Goal: Download file/media

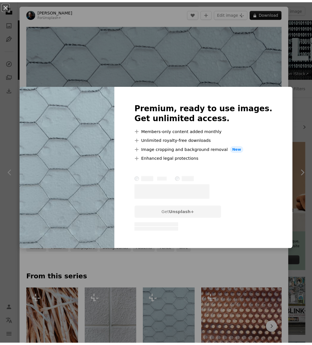
scroll to position [133, 0]
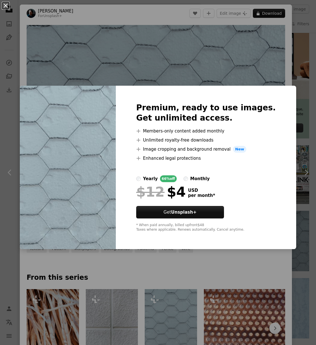
click at [8, 6] on button "An X shape" at bounding box center [5, 5] width 7 height 7
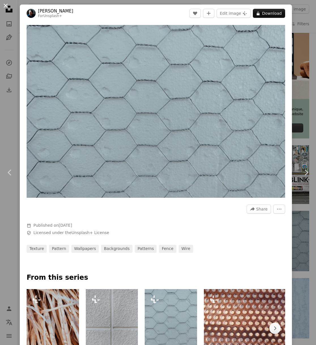
click at [6, 5] on button "An X shape" at bounding box center [5, 5] width 7 height 7
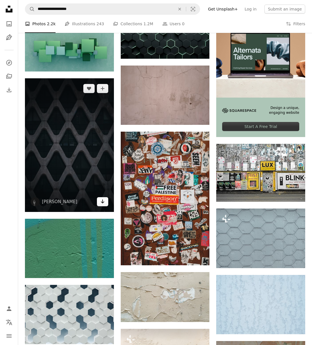
click at [105, 202] on icon "Arrow pointing down" at bounding box center [102, 201] width 5 height 7
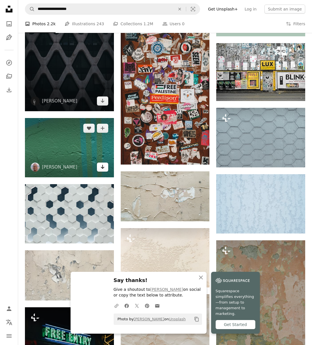
scroll to position [235, 0]
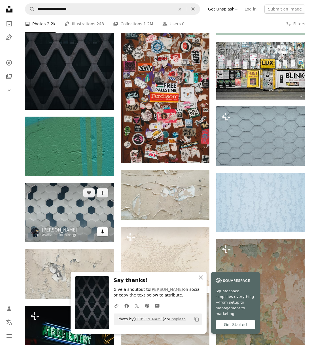
click at [101, 232] on icon "Download" at bounding box center [103, 231] width 4 height 4
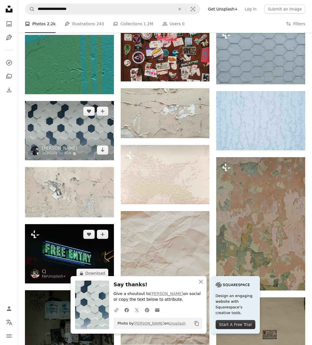
scroll to position [329, 0]
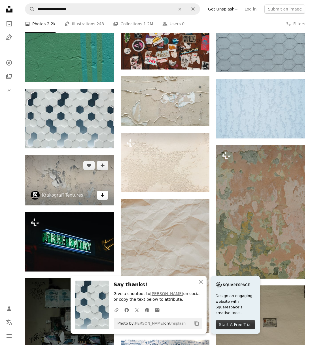
click at [103, 194] on icon "Arrow pointing down" at bounding box center [102, 194] width 5 height 7
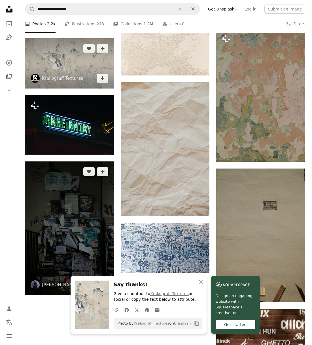
scroll to position [490, 0]
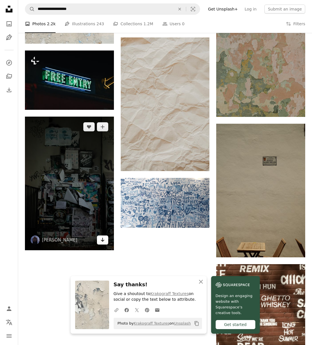
click at [103, 240] on icon "Arrow pointing down" at bounding box center [102, 239] width 5 height 7
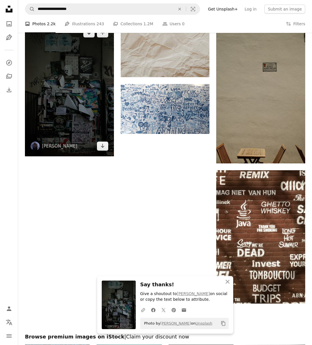
scroll to position [592, 0]
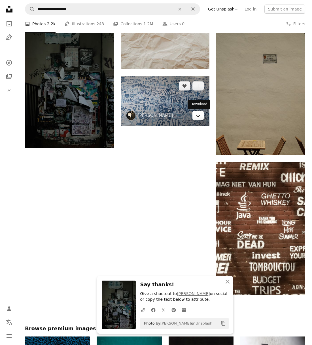
click at [200, 116] on icon "Arrow pointing down" at bounding box center [198, 115] width 5 height 7
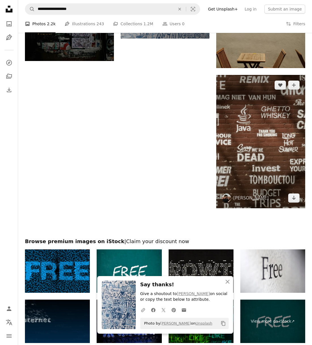
scroll to position [698, 0]
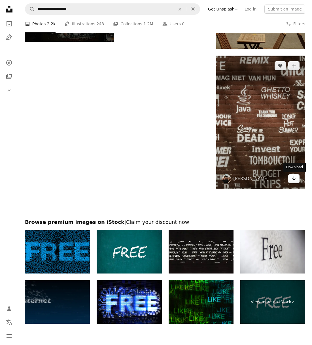
click at [293, 179] on icon "Arrow pointing down" at bounding box center [294, 178] width 5 height 7
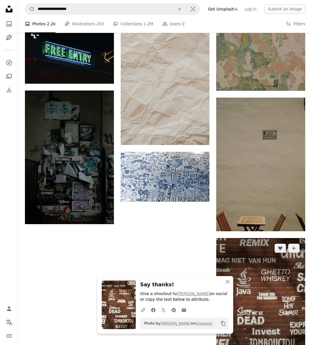
scroll to position [490, 0]
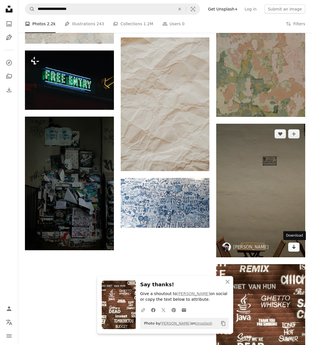
click at [295, 247] on icon "Arrow pointing down" at bounding box center [294, 246] width 5 height 7
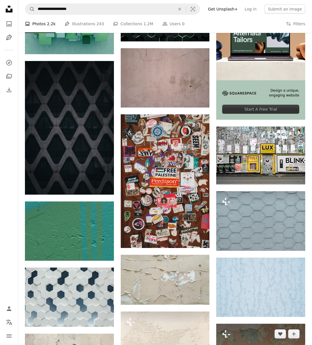
scroll to position [150, 0]
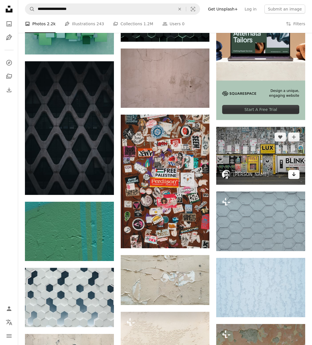
click at [294, 175] on icon "Download" at bounding box center [294, 174] width 4 height 4
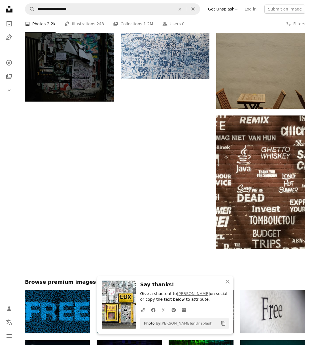
scroll to position [784, 0]
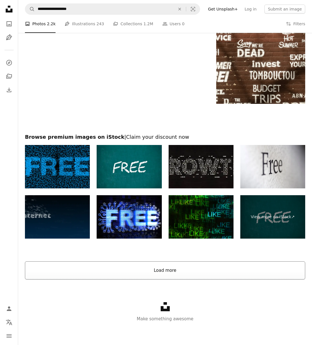
click at [176, 268] on button "Load more" at bounding box center [165, 270] width 280 height 18
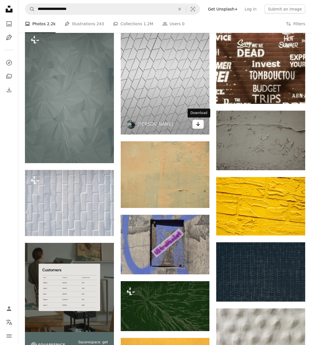
click at [198, 123] on icon "Download" at bounding box center [198, 124] width 4 height 4
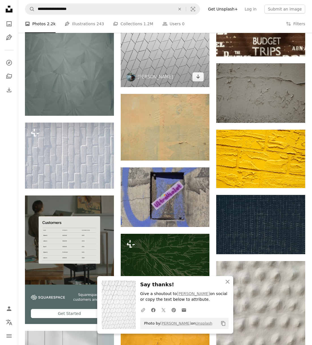
scroll to position [886, 0]
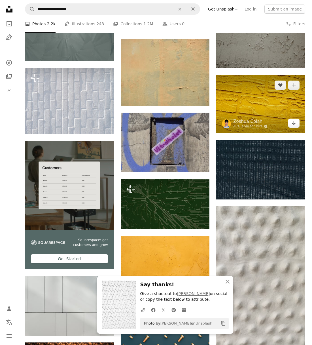
click at [297, 124] on link "Arrow pointing down" at bounding box center [293, 122] width 11 height 9
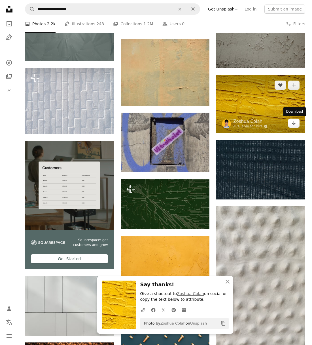
click at [297, 124] on link "Arrow pointing down" at bounding box center [293, 122] width 11 height 9
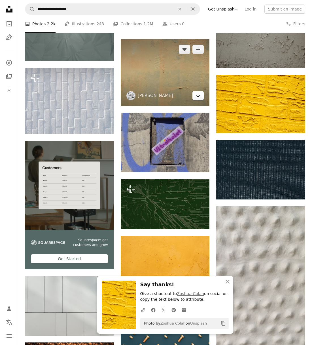
click at [196, 95] on icon "Arrow pointing down" at bounding box center [198, 95] width 5 height 7
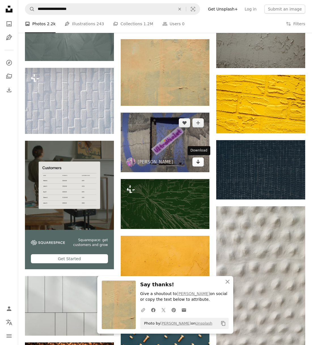
click at [199, 161] on icon "Arrow pointing down" at bounding box center [198, 161] width 5 height 7
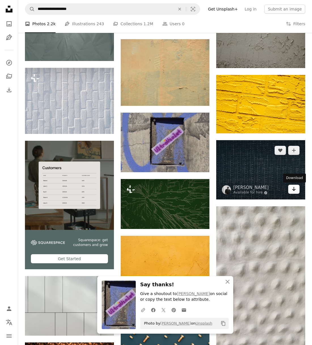
click at [294, 192] on link "Arrow pointing down" at bounding box center [293, 189] width 11 height 9
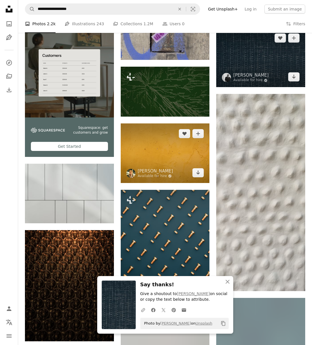
scroll to position [983, 0]
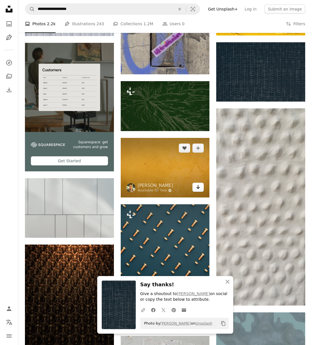
click at [200, 188] on icon "Arrow pointing down" at bounding box center [198, 186] width 5 height 7
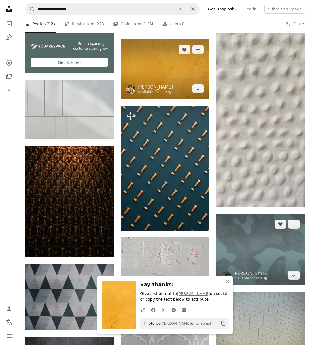
scroll to position [1107, 0]
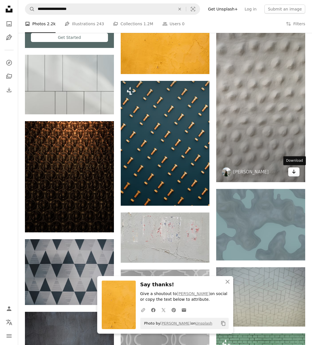
click at [295, 172] on icon "Download" at bounding box center [294, 172] width 4 height 4
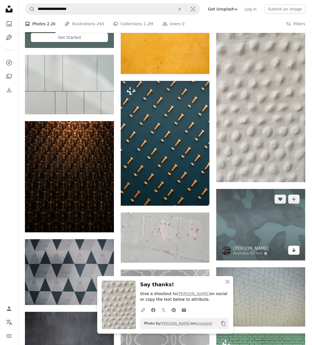
click at [294, 250] on icon "Arrow pointing down" at bounding box center [294, 249] width 5 height 7
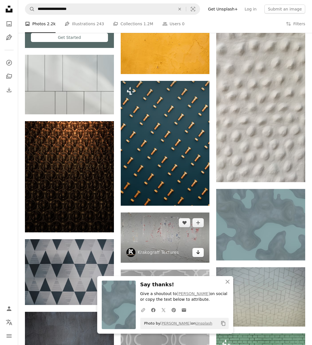
click at [197, 251] on icon "Arrow pointing down" at bounding box center [198, 252] width 5 height 7
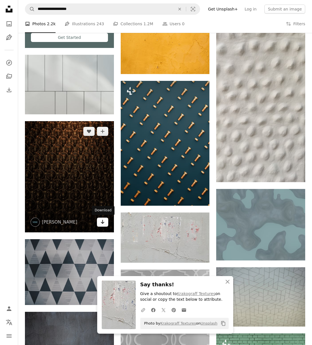
click at [102, 222] on icon "Download" at bounding box center [103, 222] width 4 height 4
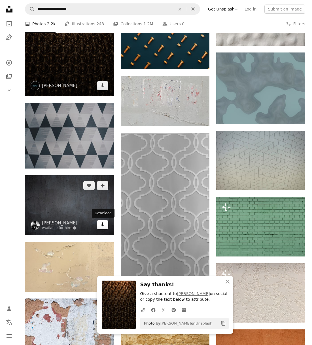
scroll to position [1247, 0]
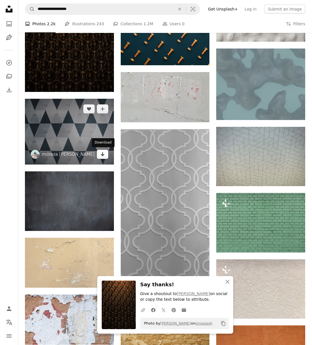
click at [99, 154] on link "Arrow pointing down" at bounding box center [102, 154] width 11 height 9
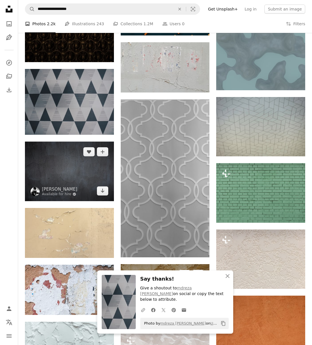
scroll to position [1332, 0]
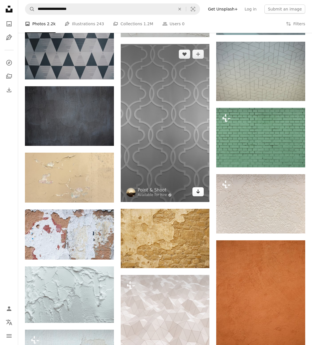
click at [200, 193] on icon "Arrow pointing down" at bounding box center [198, 191] width 5 height 7
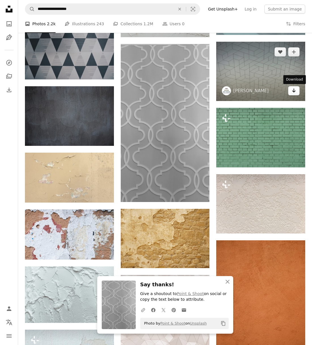
click at [297, 90] on link "Arrow pointing down" at bounding box center [293, 90] width 11 height 9
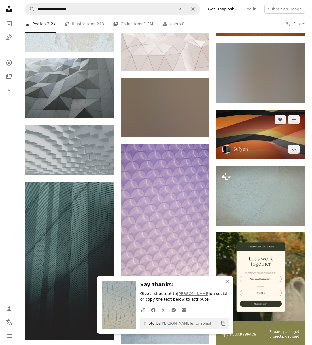
scroll to position [1668, 0]
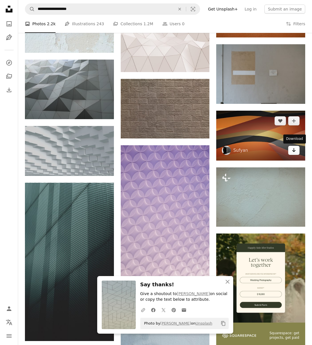
click at [294, 151] on icon "Download" at bounding box center [294, 150] width 4 height 4
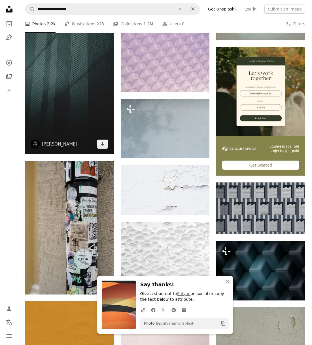
scroll to position [1855, 0]
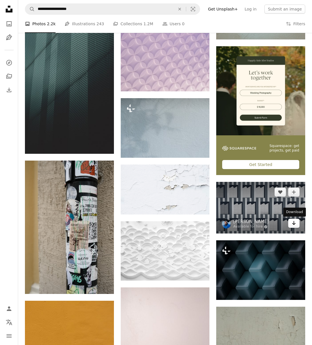
click at [292, 224] on icon "Arrow pointing down" at bounding box center [294, 222] width 5 height 7
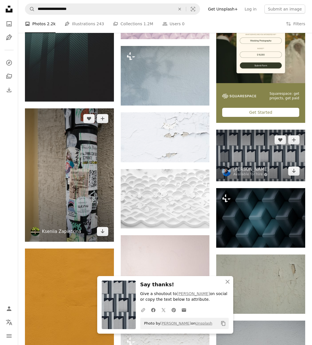
scroll to position [1902, 0]
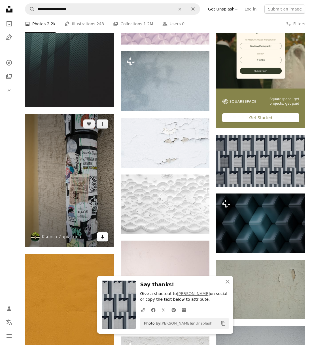
click at [98, 236] on link "Arrow pointing down" at bounding box center [102, 236] width 11 height 9
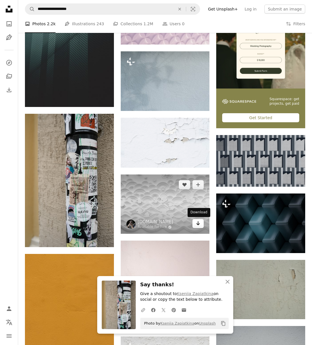
click at [195, 221] on link "Arrow pointing down" at bounding box center [197, 223] width 11 height 9
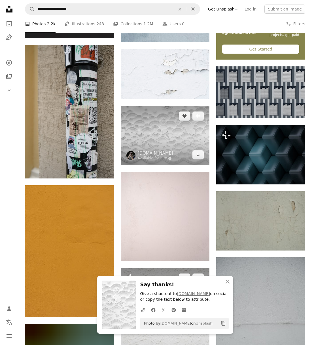
scroll to position [2042, 0]
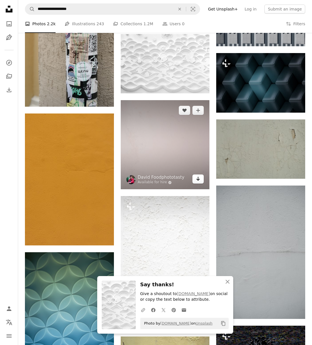
click at [200, 180] on icon "Arrow pointing down" at bounding box center [198, 178] width 5 height 7
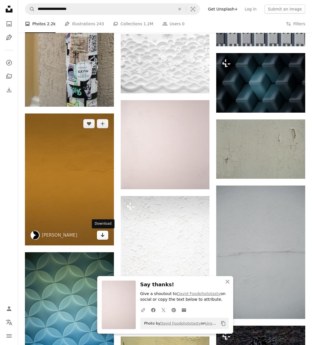
click at [100, 234] on link "Arrow pointing down" at bounding box center [102, 234] width 11 height 9
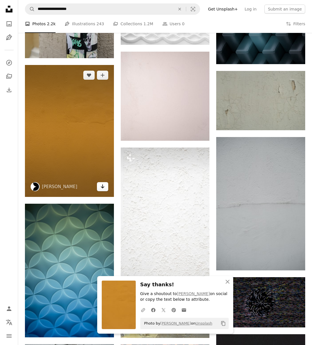
scroll to position [2144, 0]
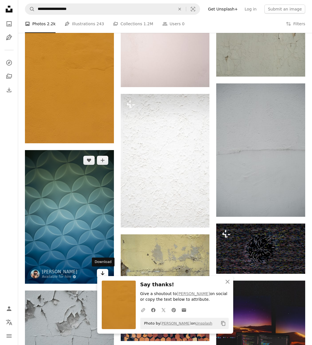
click at [104, 271] on icon "Arrow pointing down" at bounding box center [102, 273] width 5 height 7
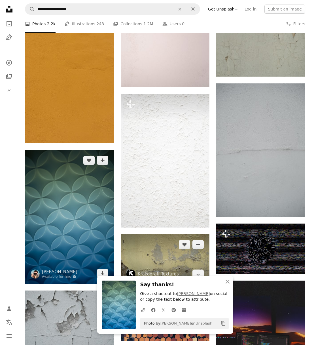
scroll to position [2276, 0]
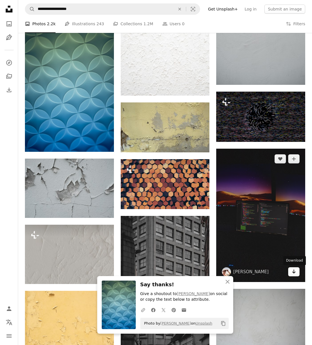
click at [295, 273] on icon "Arrow pointing down" at bounding box center [294, 271] width 5 height 7
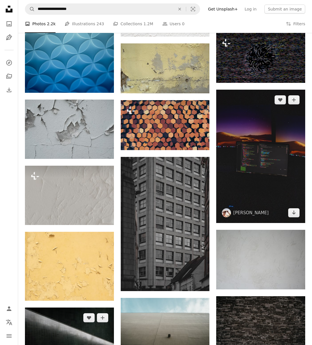
scroll to position [2382, 0]
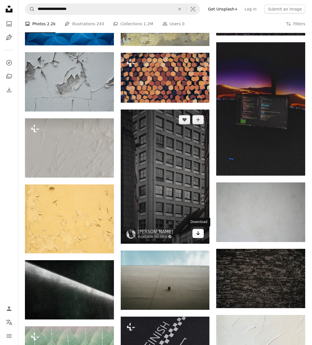
click at [198, 232] on icon "Download" at bounding box center [198, 233] width 4 height 4
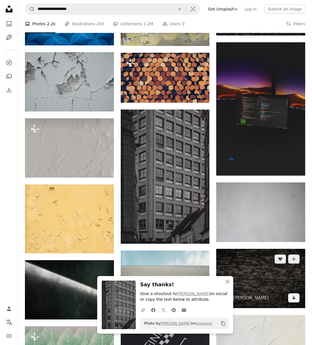
click at [292, 296] on icon "Arrow pointing down" at bounding box center [294, 297] width 5 height 7
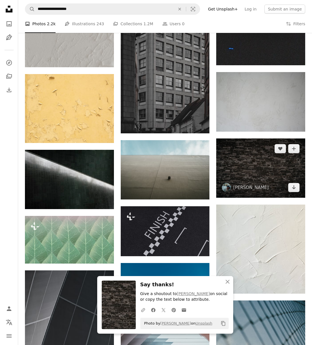
scroll to position [2493, 0]
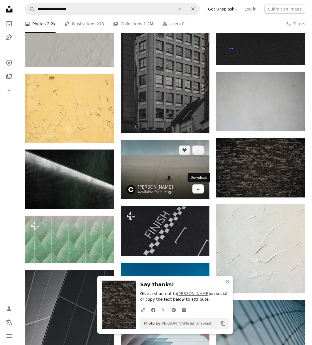
click at [199, 191] on icon "Arrow pointing down" at bounding box center [198, 188] width 5 height 7
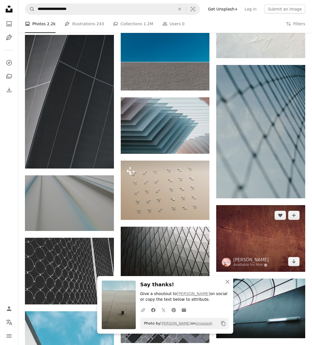
scroll to position [2739, 0]
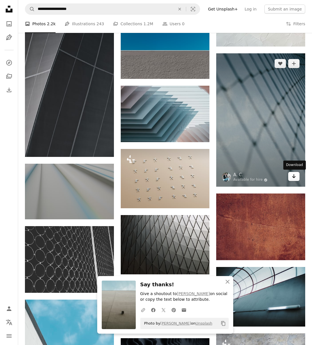
click at [297, 175] on link "Arrow pointing down" at bounding box center [293, 176] width 11 height 9
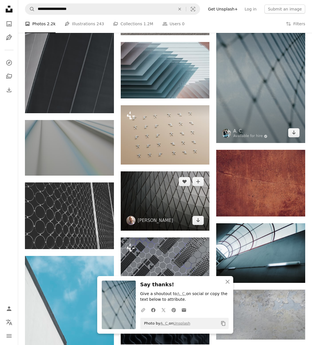
scroll to position [2846, 0]
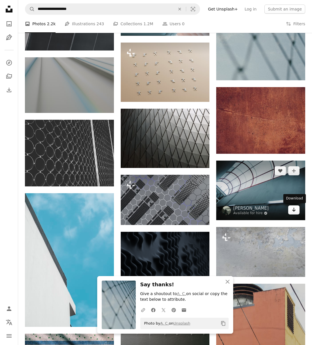
click at [295, 210] on icon "Download" at bounding box center [294, 210] width 4 height 4
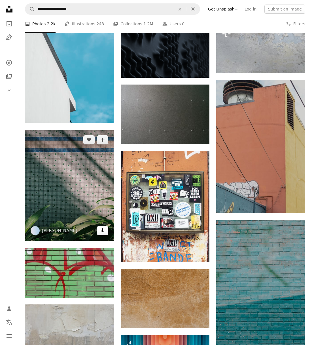
scroll to position [3050, 0]
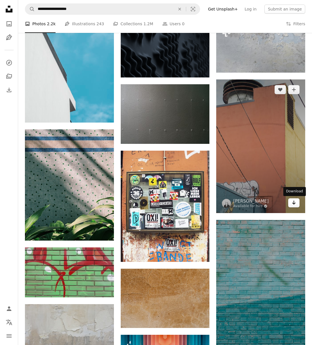
click at [295, 203] on icon "Arrow pointing down" at bounding box center [294, 202] width 5 height 7
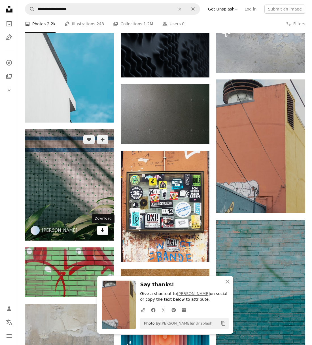
click at [99, 229] on link "Arrow pointing down" at bounding box center [102, 230] width 11 height 9
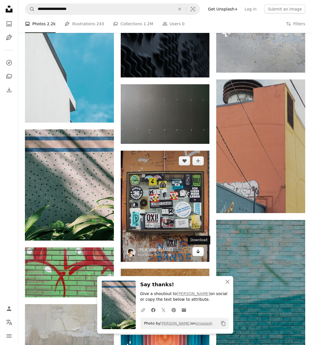
click at [200, 251] on icon "Arrow pointing down" at bounding box center [198, 251] width 5 height 7
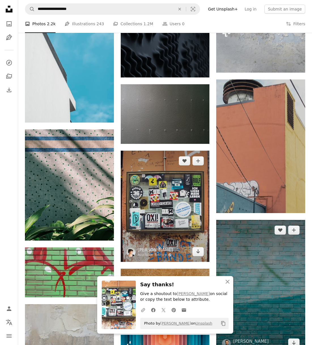
scroll to position [3152, 0]
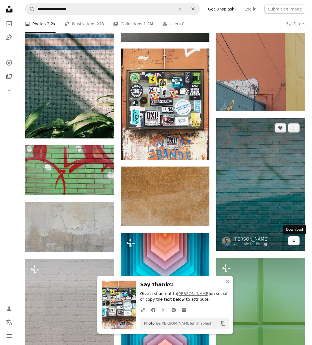
click at [299, 240] on link "Arrow pointing down" at bounding box center [293, 240] width 11 height 9
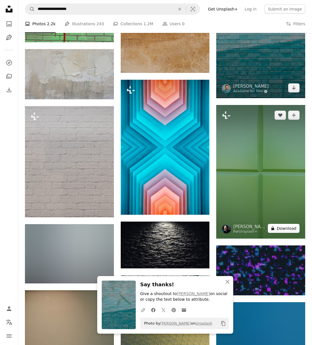
scroll to position [3365, 0]
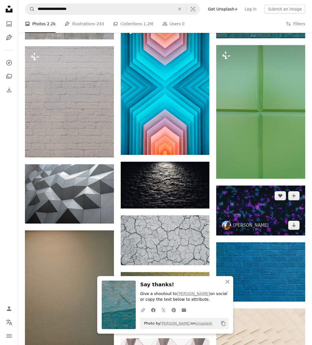
click at [300, 228] on img at bounding box center [260, 210] width 89 height 50
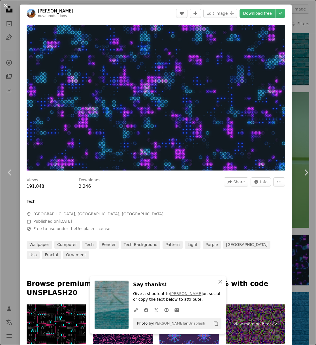
click at [5, 6] on button "An X shape" at bounding box center [5, 5] width 7 height 7
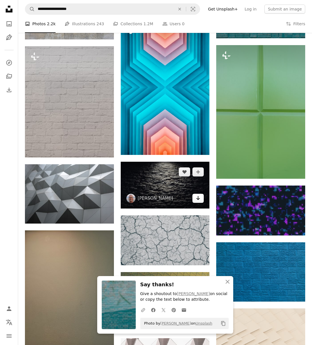
drag, startPoint x: 202, startPoint y: 199, endPoint x: 200, endPoint y: 204, distance: 5.6
click at [202, 199] on link "Arrow pointing down" at bounding box center [197, 198] width 11 height 9
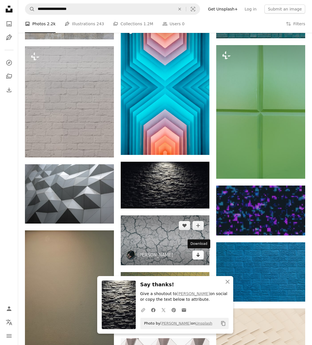
click at [199, 256] on icon "Download" at bounding box center [198, 255] width 4 height 4
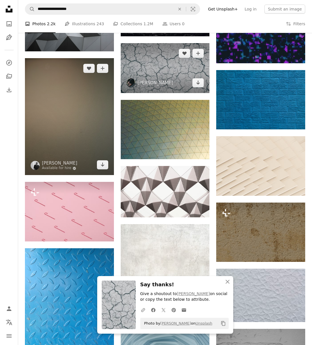
scroll to position [3586, 0]
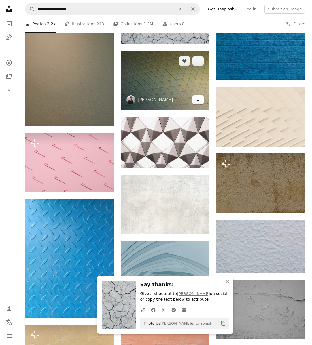
click at [195, 98] on link "Arrow pointing down" at bounding box center [197, 99] width 11 height 9
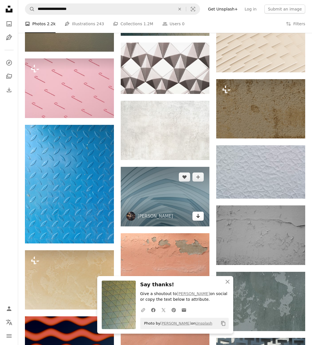
scroll to position [3688, 0]
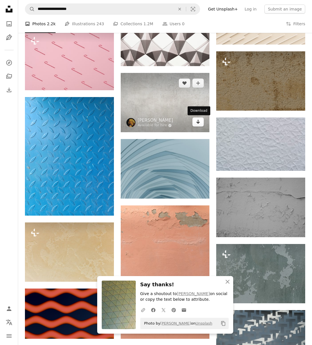
click at [197, 120] on icon "Arrow pointing down" at bounding box center [198, 121] width 5 height 7
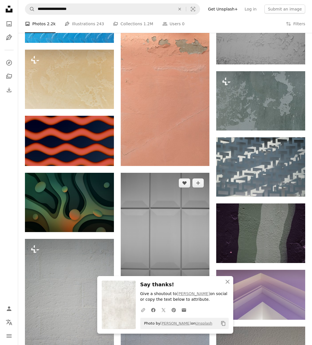
scroll to position [3896, 0]
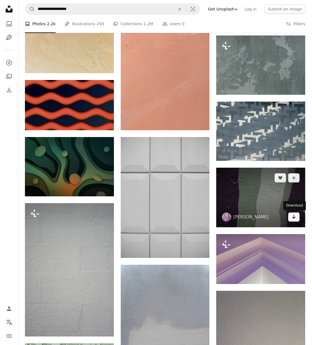
click at [292, 218] on icon "Arrow pointing down" at bounding box center [294, 216] width 5 height 7
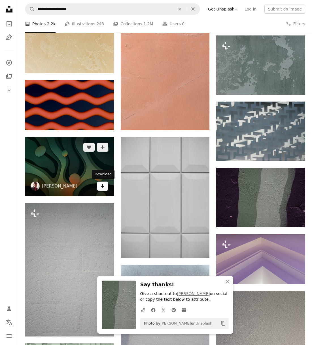
click at [100, 187] on link "Arrow pointing down" at bounding box center [102, 185] width 11 height 9
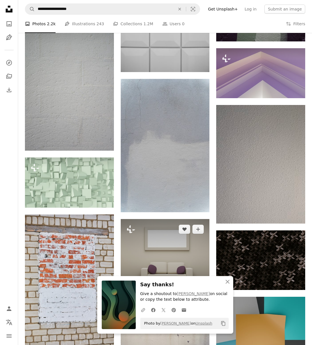
scroll to position [4130, 0]
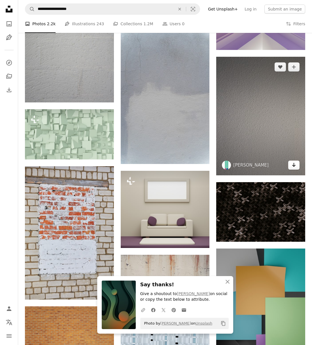
click at [295, 164] on icon "Arrow pointing down" at bounding box center [294, 164] width 5 height 7
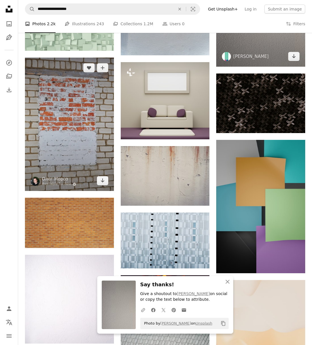
scroll to position [4245, 0]
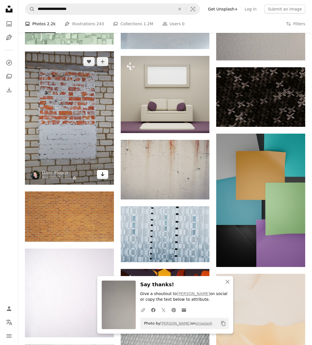
click at [105, 176] on icon "Arrow pointing down" at bounding box center [102, 174] width 5 height 7
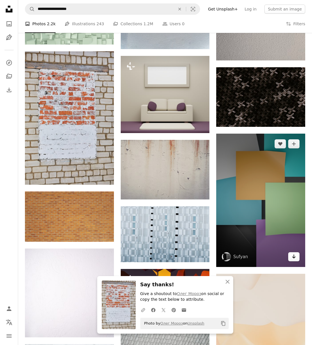
click at [293, 254] on icon "Arrow pointing down" at bounding box center [294, 256] width 5 height 7
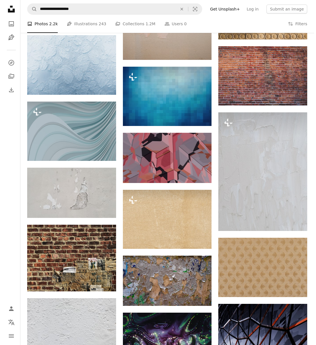
scroll to position [8246, 0]
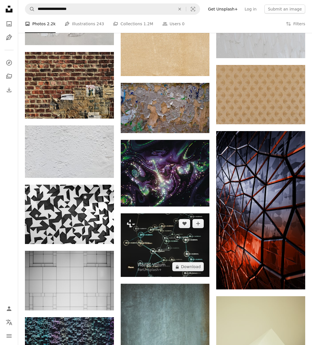
click at [171, 231] on img at bounding box center [165, 244] width 89 height 63
